Goal: Information Seeking & Learning: Understand process/instructions

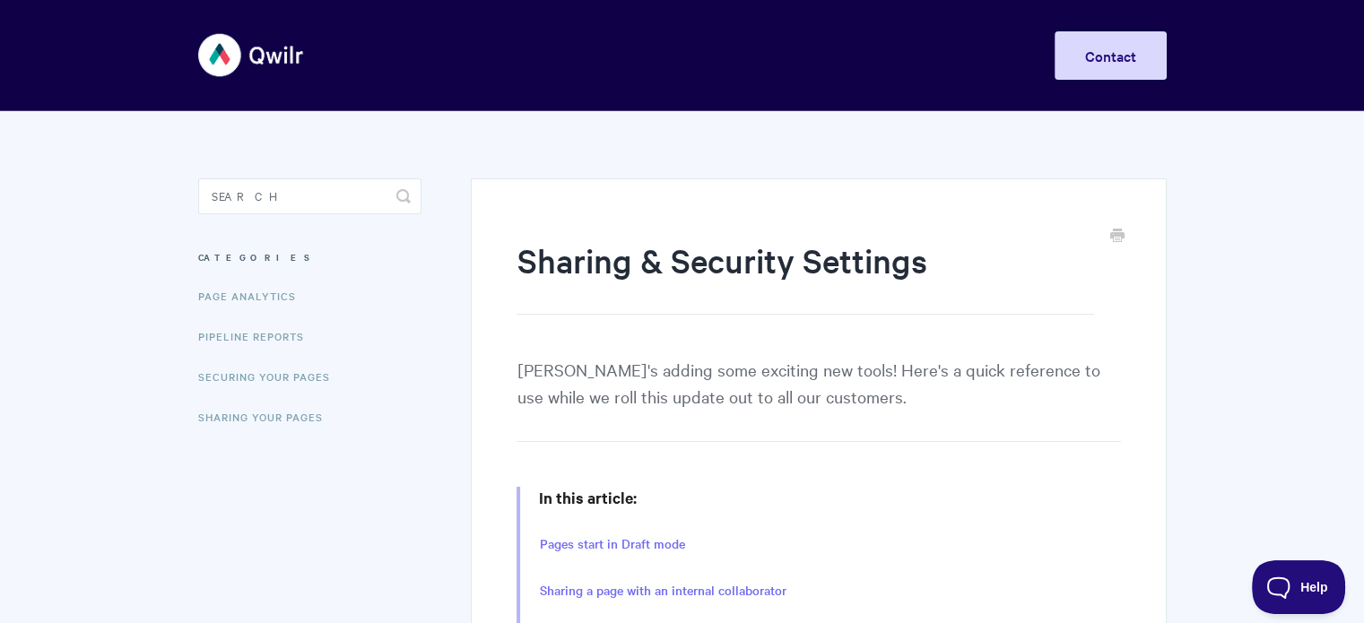
scroll to position [90, 0]
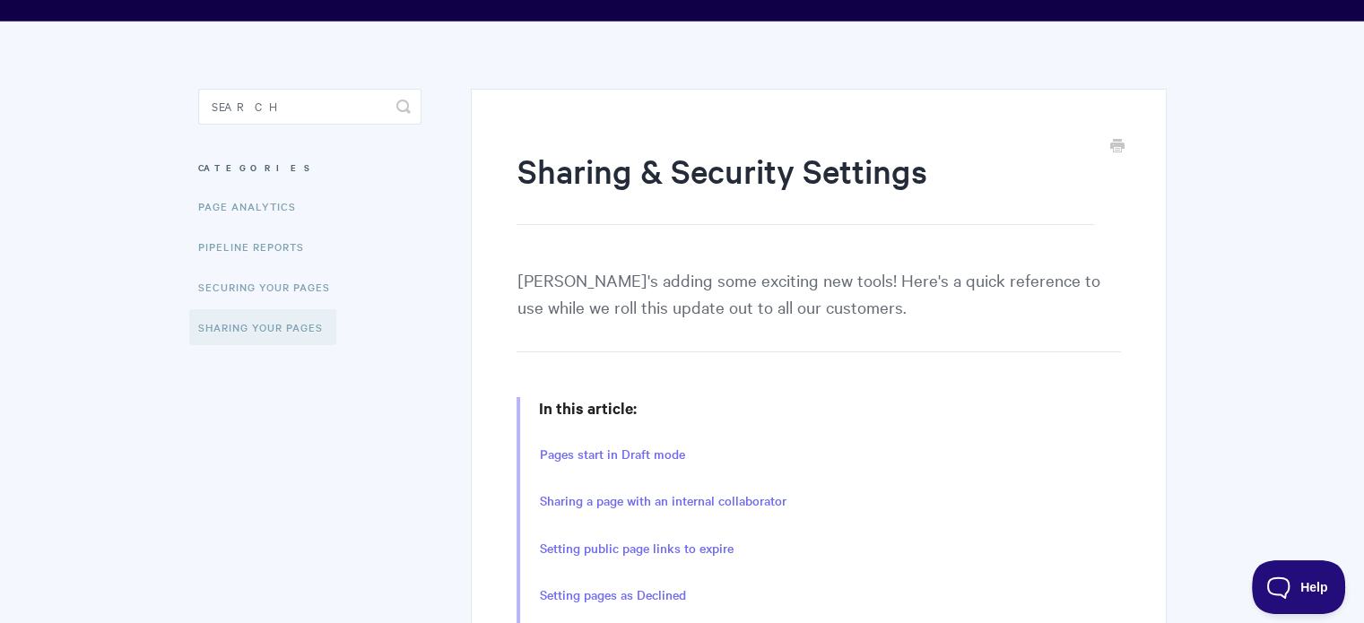
click at [244, 319] on link "Sharing Your Pages" at bounding box center [262, 327] width 147 height 36
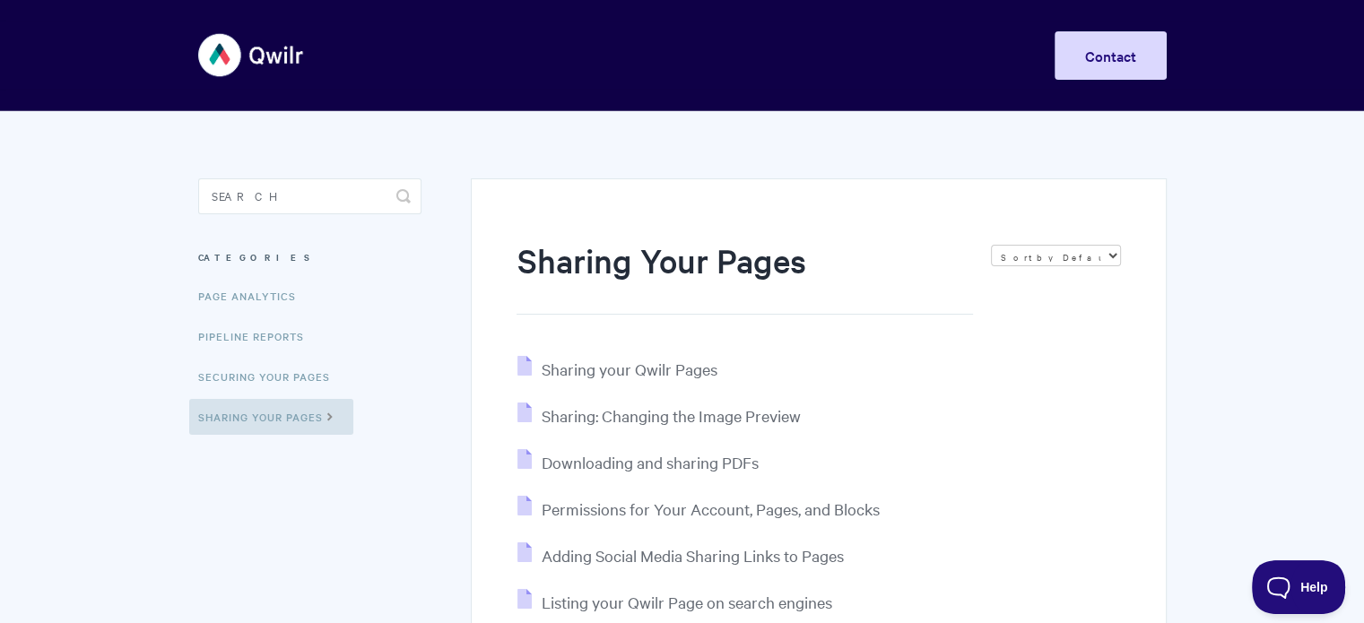
scroll to position [90, 0]
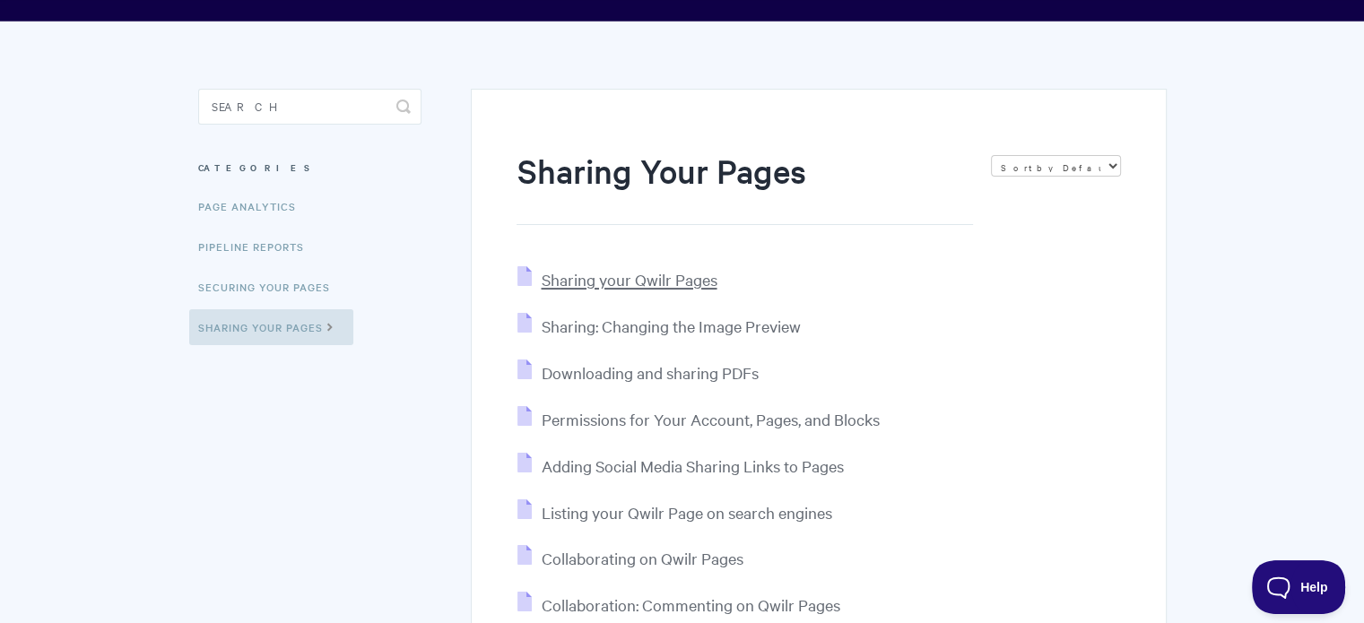
click at [658, 276] on span "Sharing your Qwilr Pages" at bounding box center [629, 279] width 176 height 21
